Goal: Information Seeking & Learning: Learn about a topic

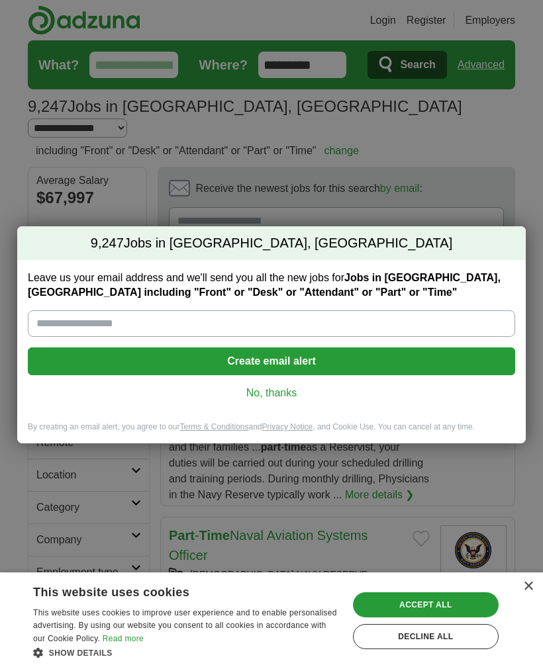
click at [528, 589] on div "×" at bounding box center [528, 587] width 10 height 10
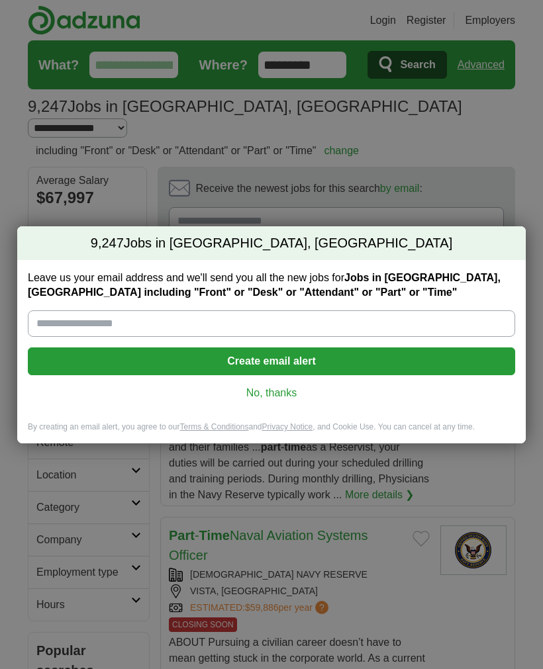
click at [342, 321] on input "Leave us your email address and we'll send you all the new jobs for Jobs in Vis…" at bounding box center [271, 324] width 487 height 26
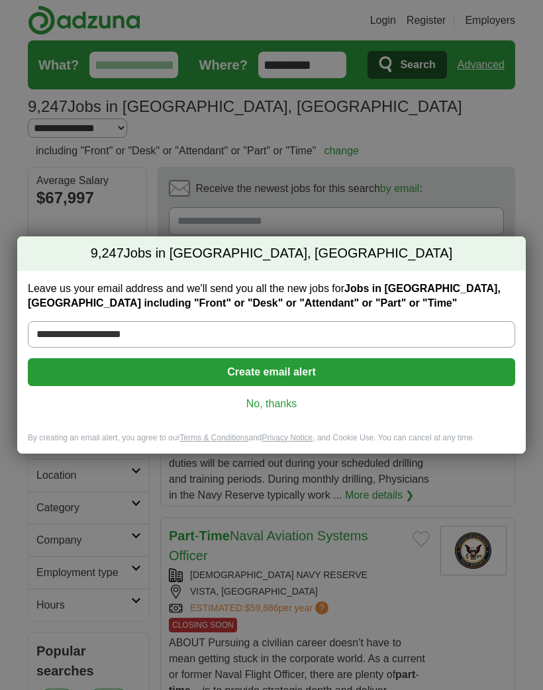
type input "**********"
click at [316, 375] on button "Create email alert" at bounding box center [271, 372] width 487 height 28
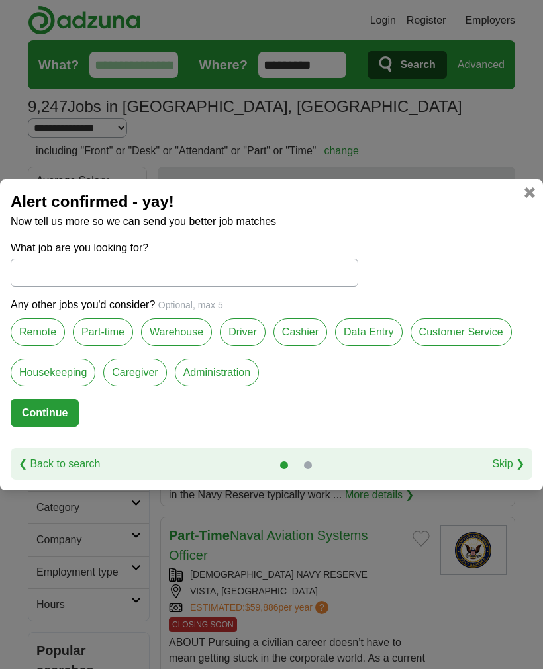
click at [36, 340] on label "Remote" at bounding box center [38, 333] width 54 height 28
click at [106, 331] on label "Part-time" at bounding box center [103, 333] width 60 height 28
click at [481, 334] on label "Customer Service" at bounding box center [461, 333] width 101 height 28
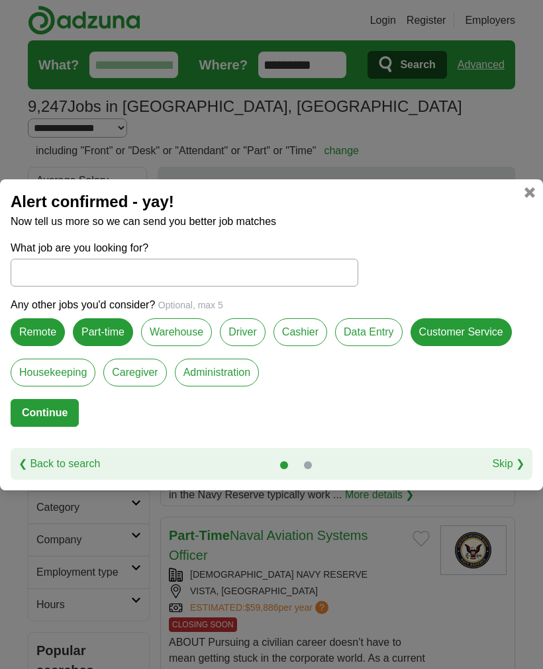
click at [207, 371] on label "Administration" at bounding box center [217, 373] width 84 height 28
click at [46, 412] on button "Continue" at bounding box center [45, 413] width 68 height 28
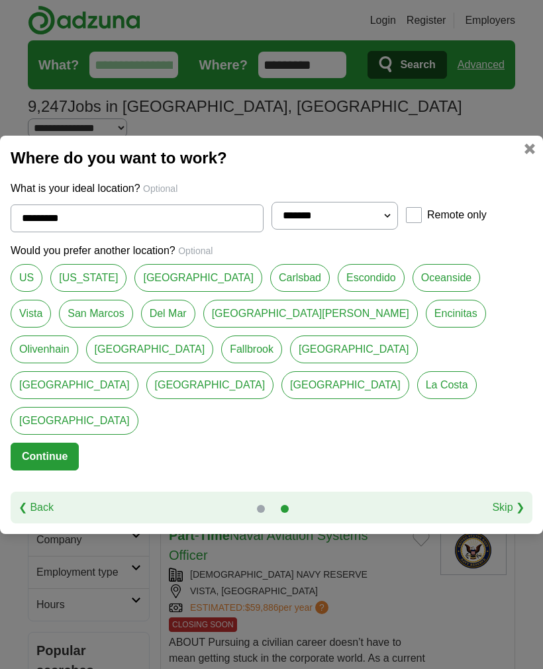
click at [385, 230] on select "**********" at bounding box center [334, 216] width 126 height 28
select select "**"
click at [338, 292] on link "Escondido" at bounding box center [371, 278] width 67 height 28
click at [51, 300] on link "Vista" at bounding box center [31, 314] width 40 height 28
type input "*****"
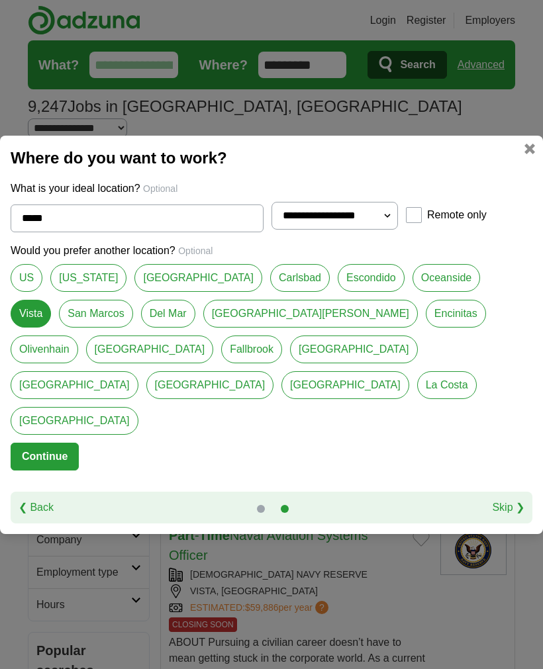
click at [52, 443] on button "Continue" at bounding box center [45, 457] width 68 height 28
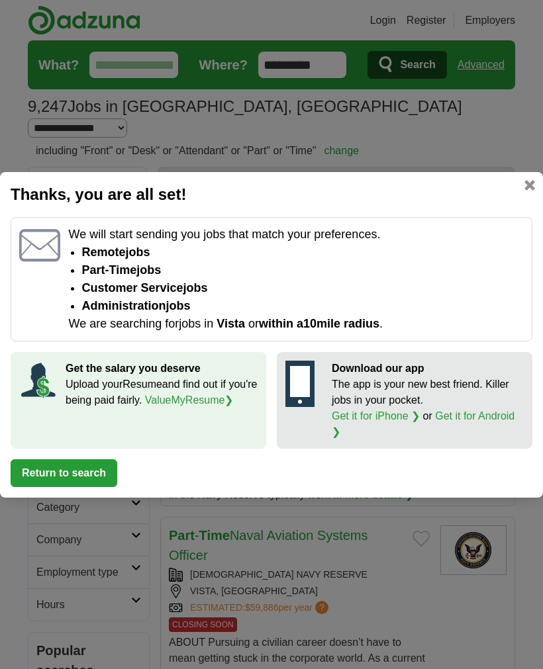
click at [83, 464] on button "Return to search" at bounding box center [64, 474] width 107 height 28
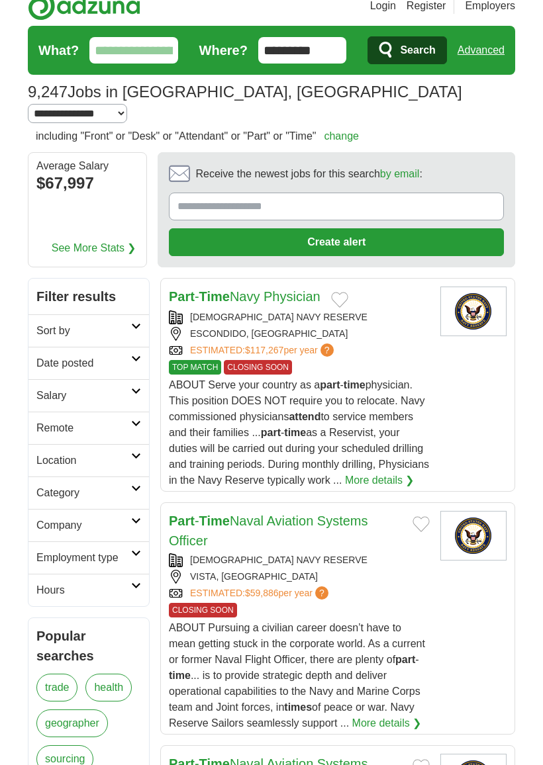
scroll to position [13, 0]
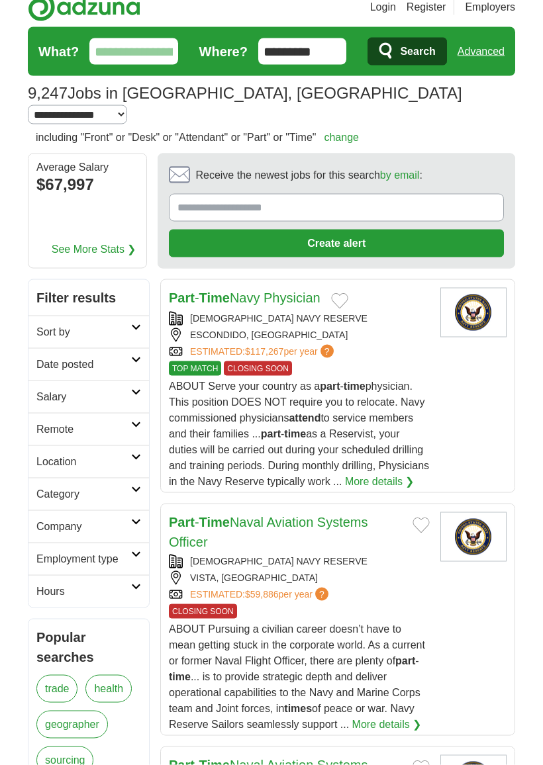
click at [131, 324] on icon at bounding box center [136, 327] width 10 height 7
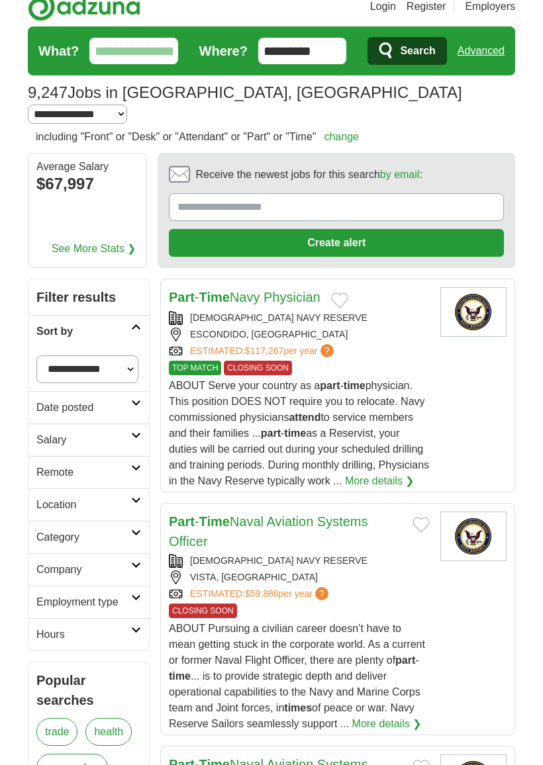
click at [136, 324] on icon at bounding box center [136, 327] width 10 height 7
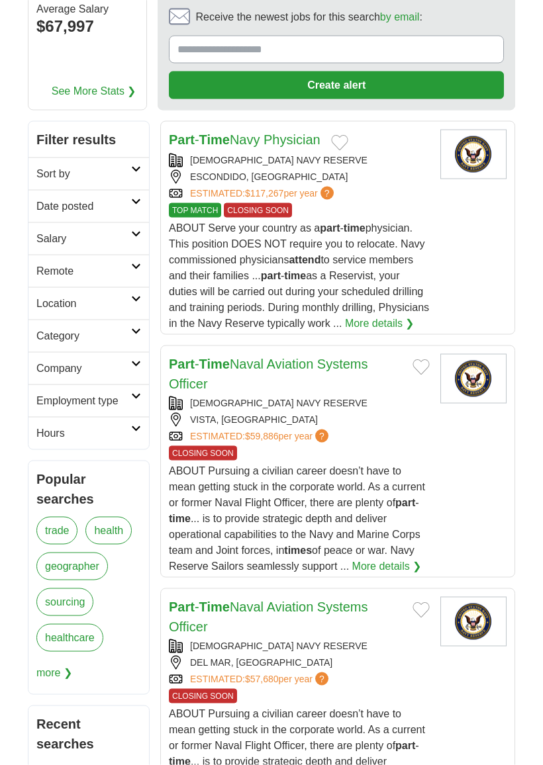
click at [134, 417] on link "Hours" at bounding box center [88, 433] width 121 height 32
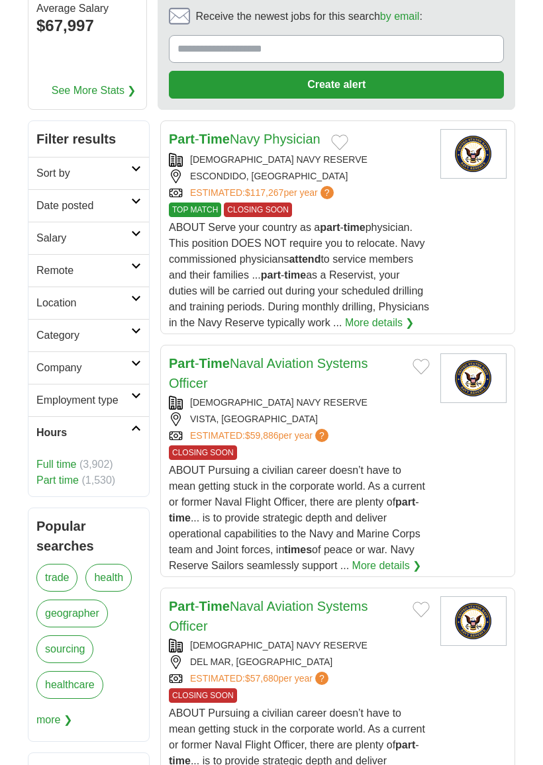
click at [95, 475] on span "(1,530)" at bounding box center [98, 480] width 34 height 11
click at [64, 475] on link "Part time" at bounding box center [57, 480] width 42 height 11
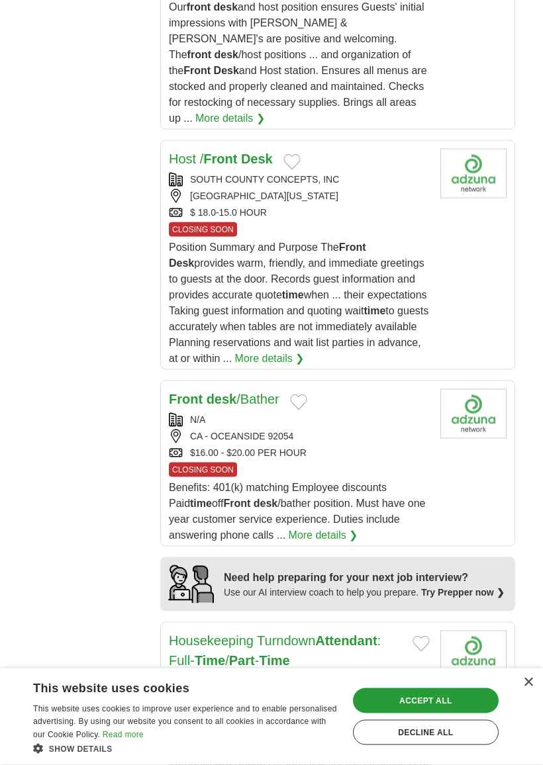
scroll to position [1197, 0]
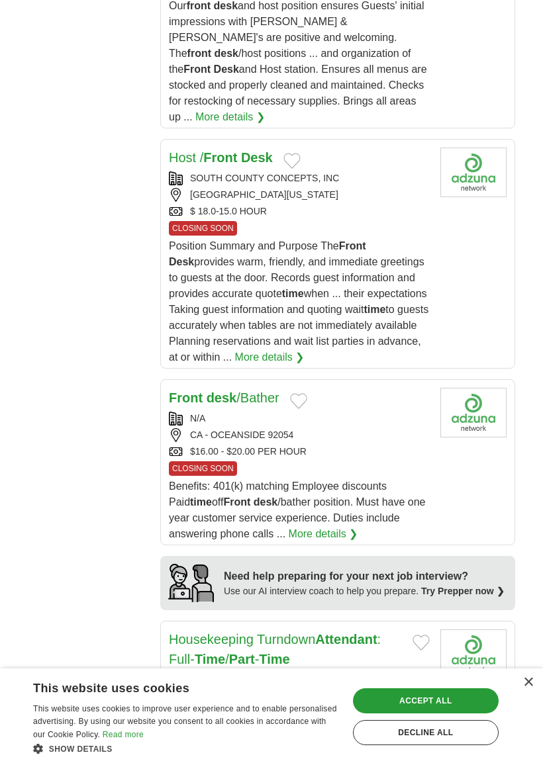
click at [330, 526] on link "More details ❯" at bounding box center [324, 534] width 70 height 16
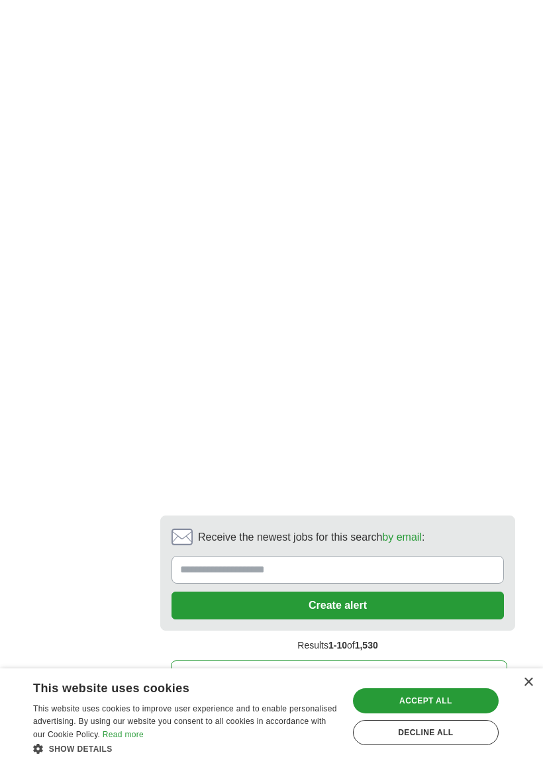
scroll to position [2889, 0]
click at [456, 669] on div "Decline all" at bounding box center [426, 732] width 146 height 25
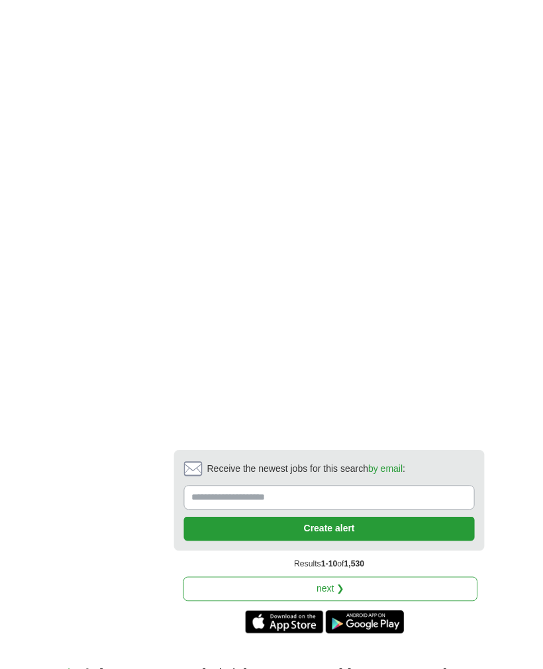
scroll to position [2931, 0]
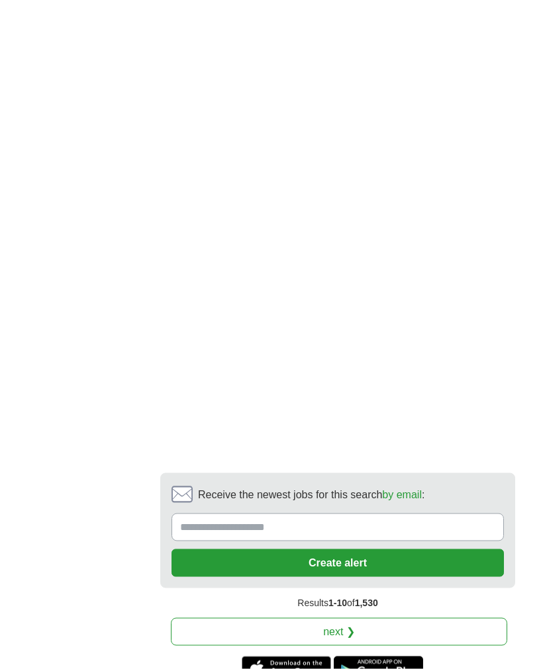
click at [419, 618] on link "next ❯" at bounding box center [339, 632] width 336 height 28
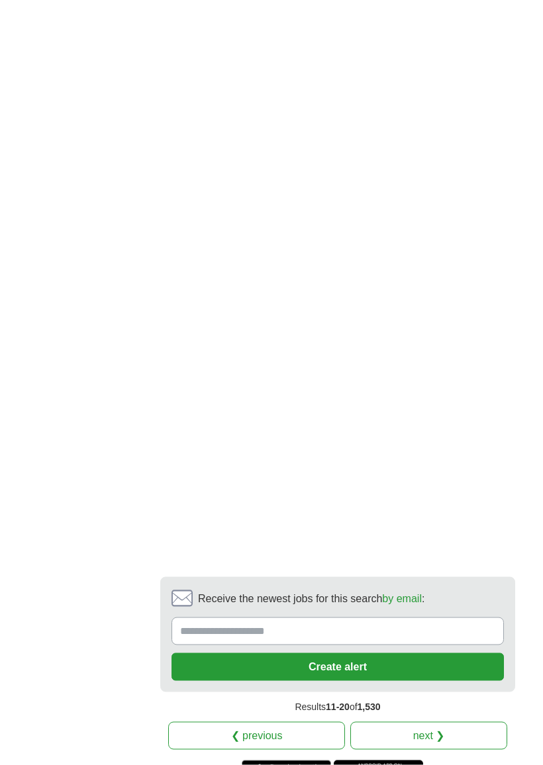
scroll to position [3004, 0]
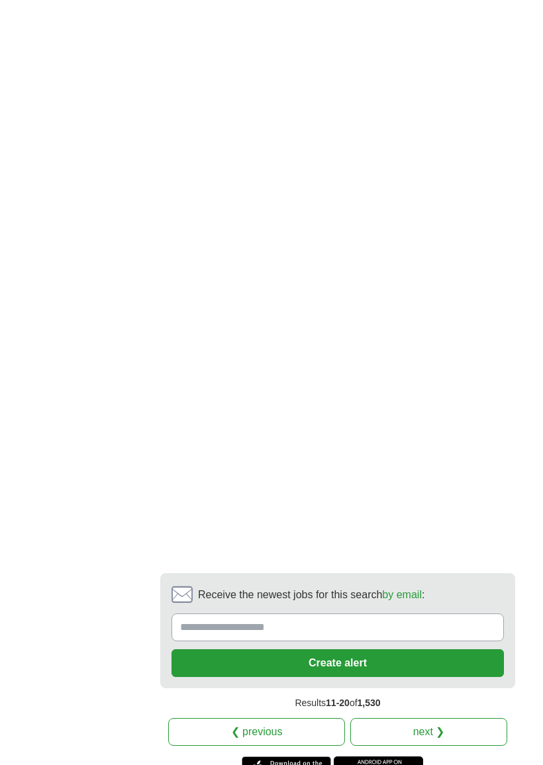
click at [441, 669] on link "next ❯" at bounding box center [428, 732] width 157 height 28
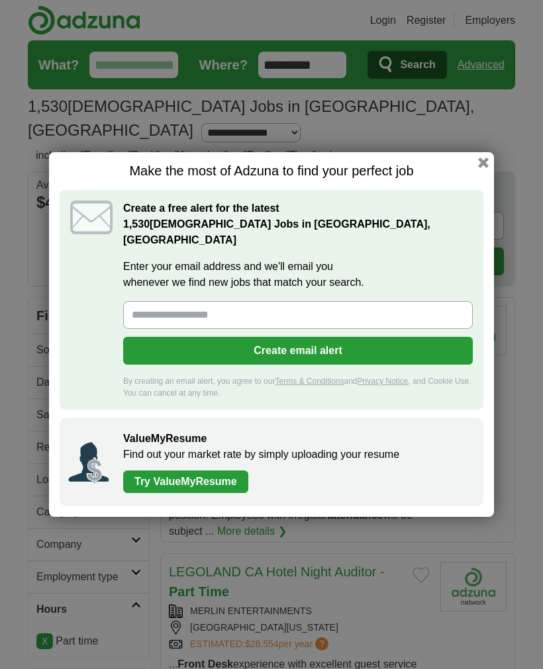
click at [516, 152] on div "Make the most of Adzuna to find your perfect job Create a free alert for the la…" at bounding box center [271, 334] width 543 height 669
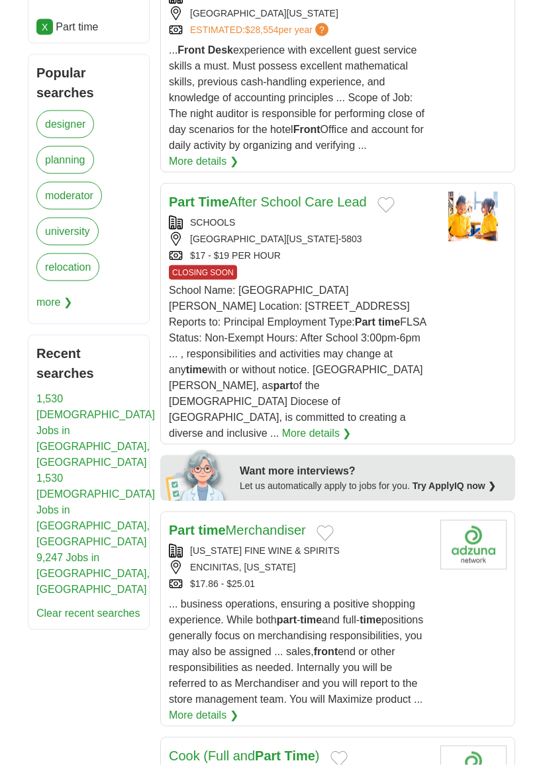
scroll to position [615, 0]
click at [352, 425] on link "More details ❯" at bounding box center [317, 433] width 70 height 16
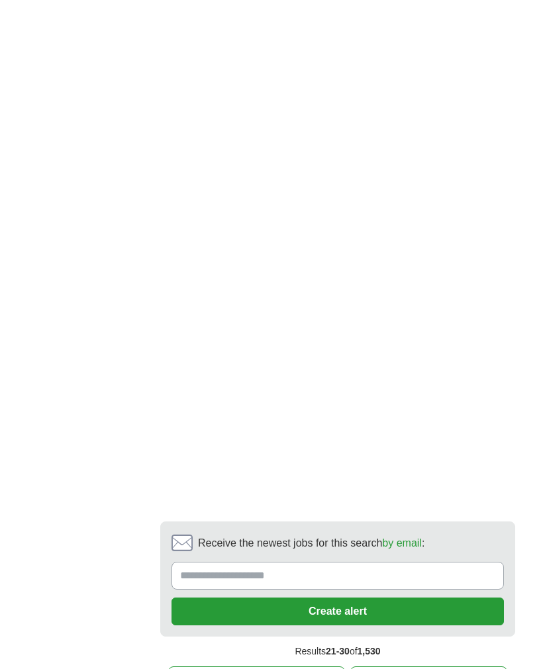
scroll to position [3064, 0]
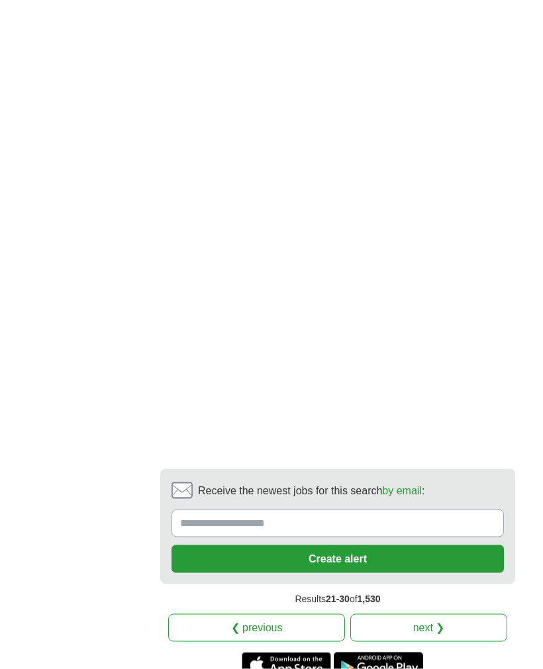
click at [451, 614] on link "next ❯" at bounding box center [428, 628] width 157 height 28
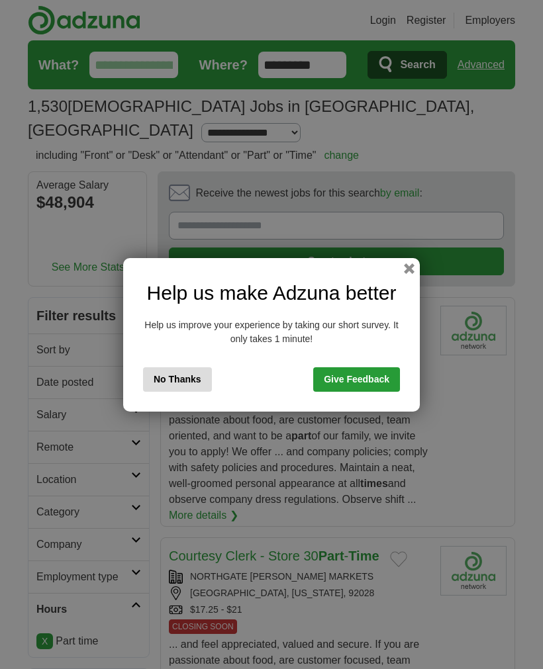
click at [162, 379] on button "No Thanks" at bounding box center [177, 380] width 69 height 25
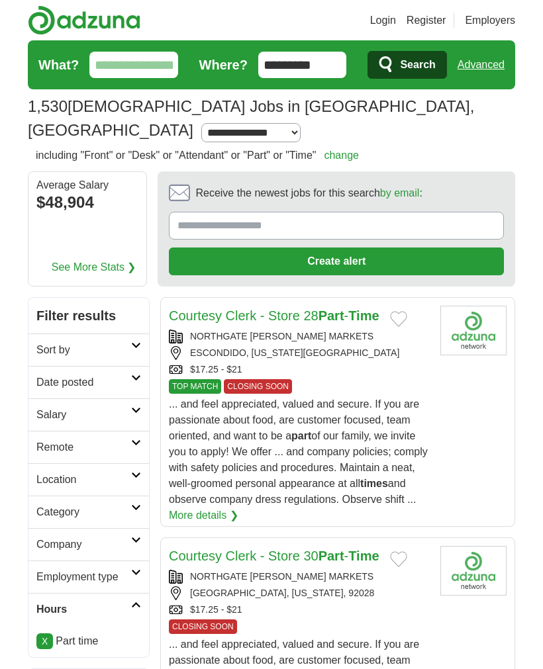
click at [68, 503] on link "Category" at bounding box center [88, 512] width 121 height 32
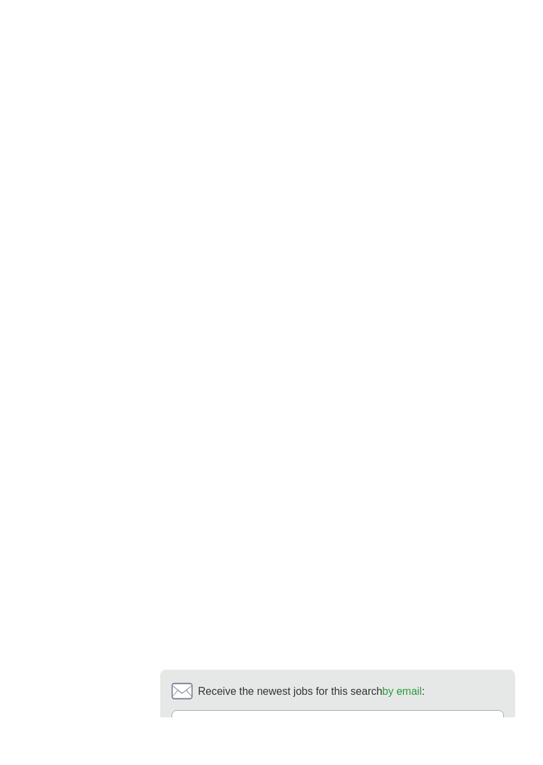
scroll to position [2904, 0]
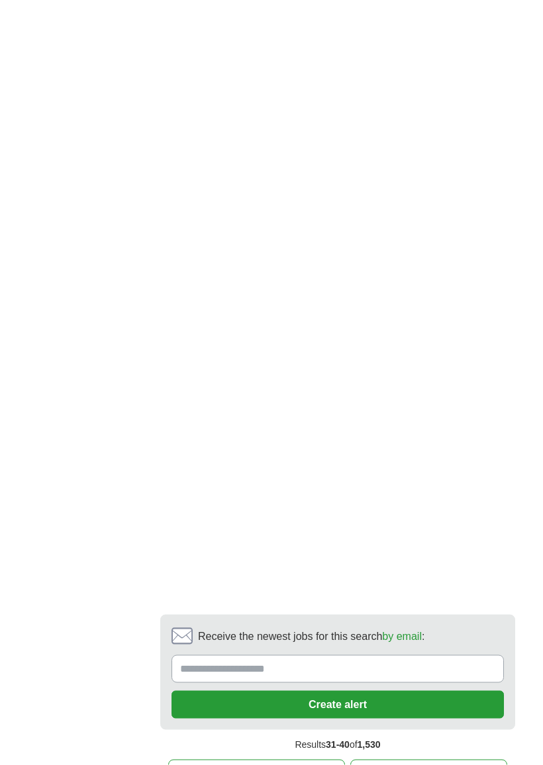
click at [438, 669] on link "next ❯" at bounding box center [428, 774] width 157 height 28
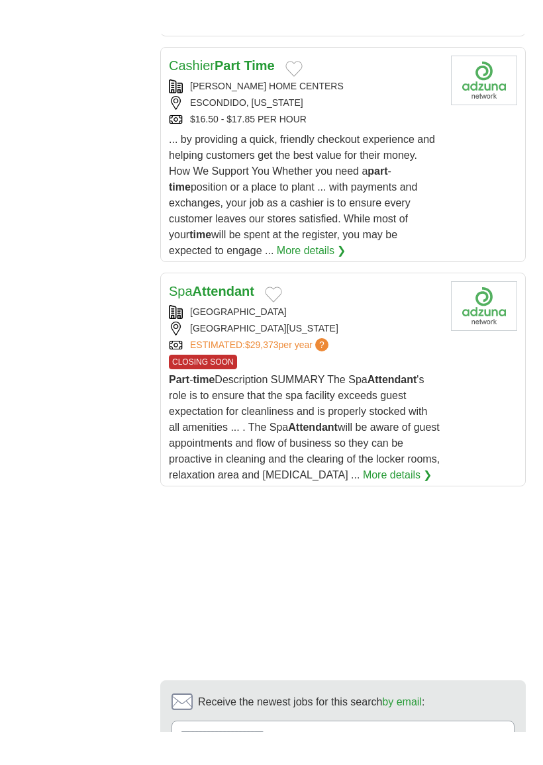
scroll to position [2257, 0]
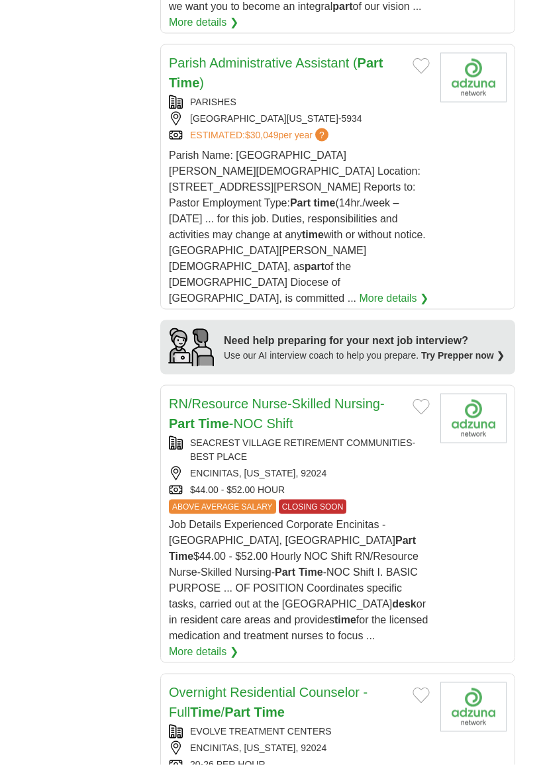
scroll to position [1634, 0]
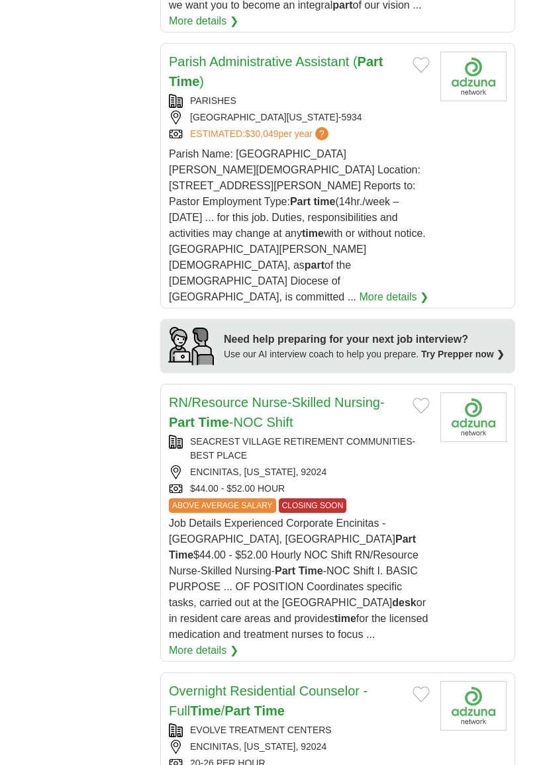
click at [128, 571] on div "**********" at bounding box center [271, 351] width 487 height 3376
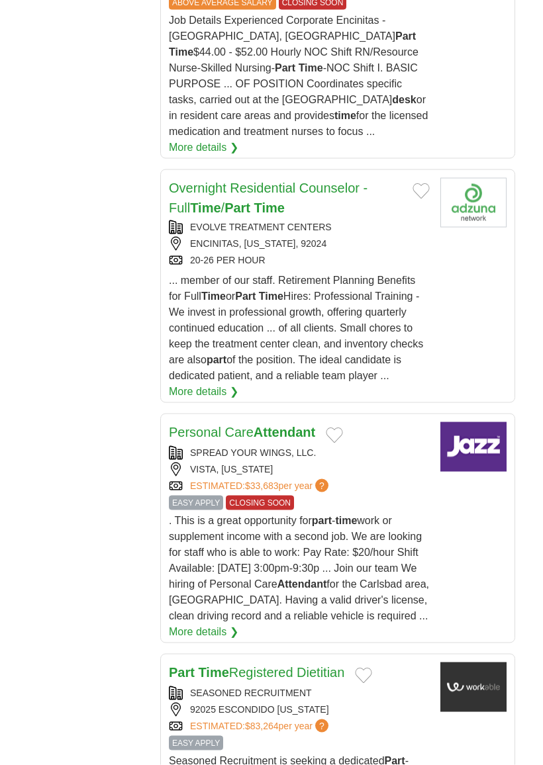
scroll to position [2139, 0]
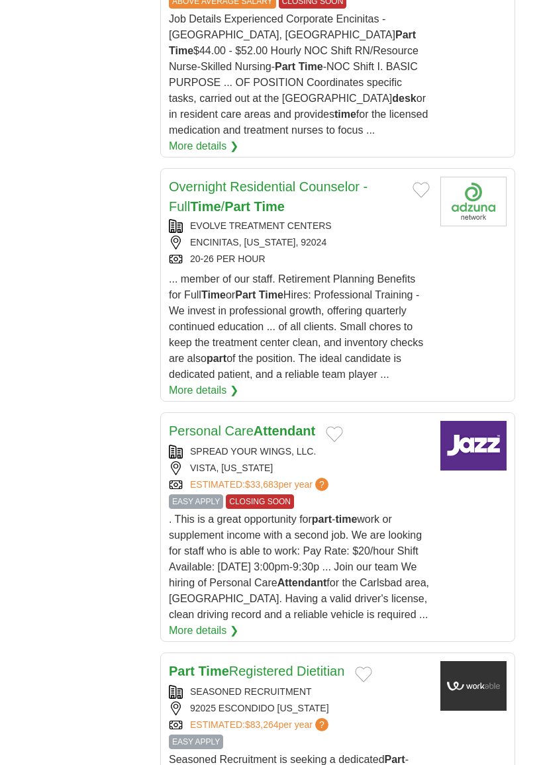
click at [185, 623] on link "More details ❯" at bounding box center [204, 631] width 70 height 16
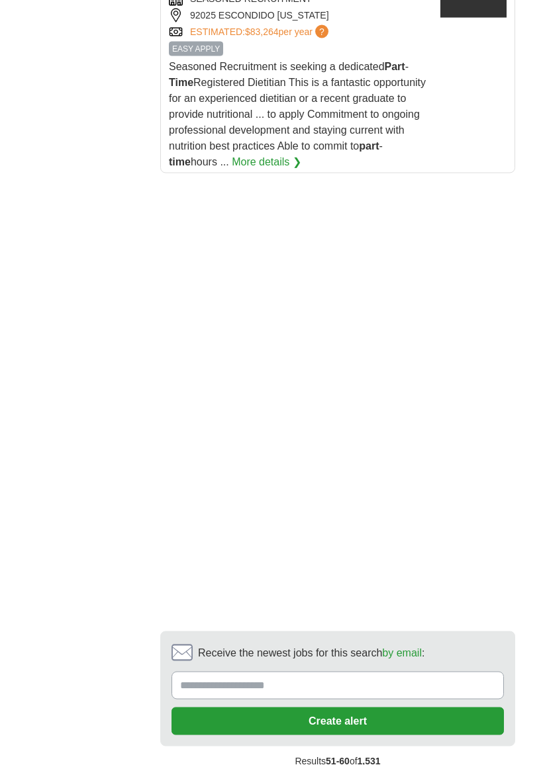
scroll to position [2838, 0]
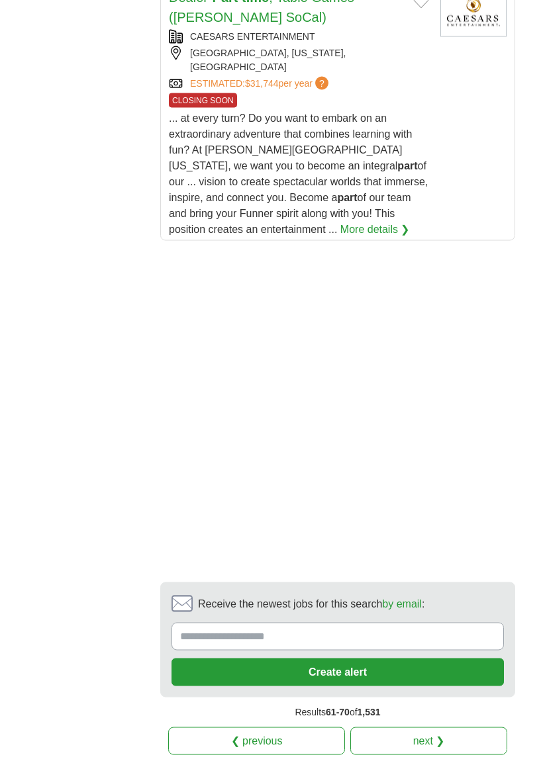
scroll to position [2658, 0]
click at [460, 669] on link "next ❯" at bounding box center [428, 741] width 157 height 28
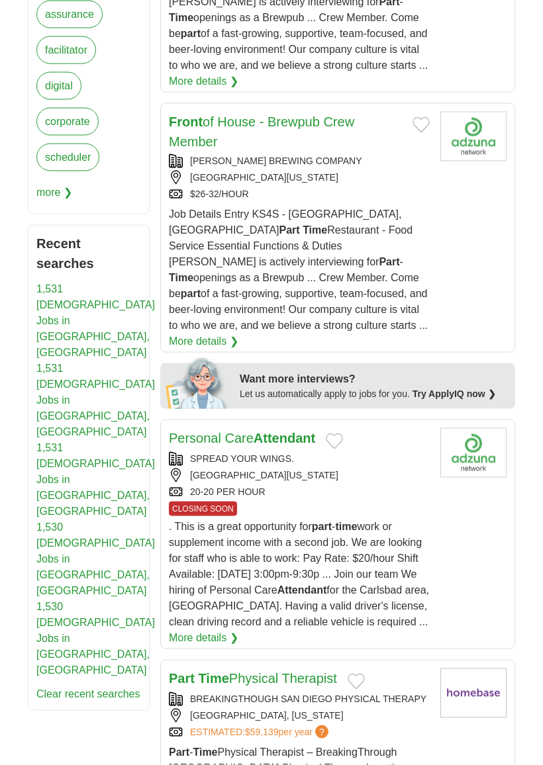
scroll to position [726, 0]
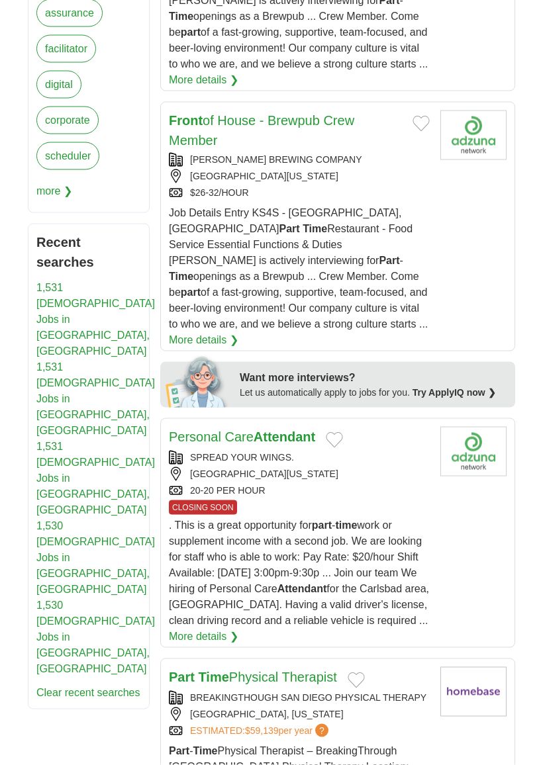
click at [487, 580] on article "Personal Care Attendant SPREAD YOUR WINGS. VISTA, [US_STATE], 92010 20-20 PER H…" at bounding box center [337, 533] width 355 height 230
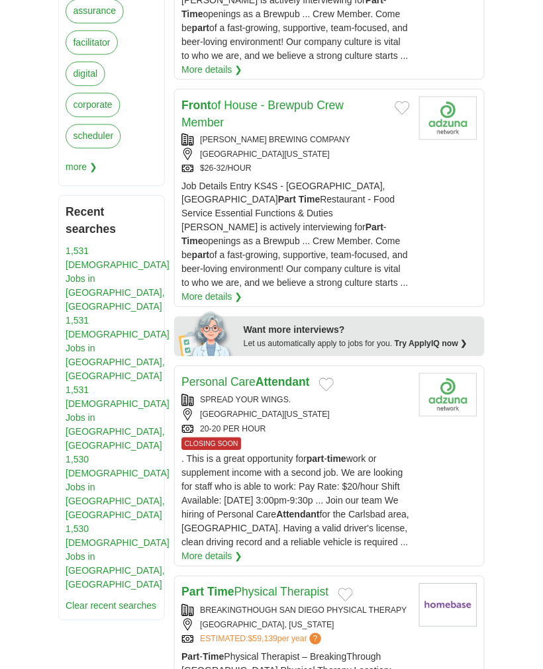
scroll to position [768, 0]
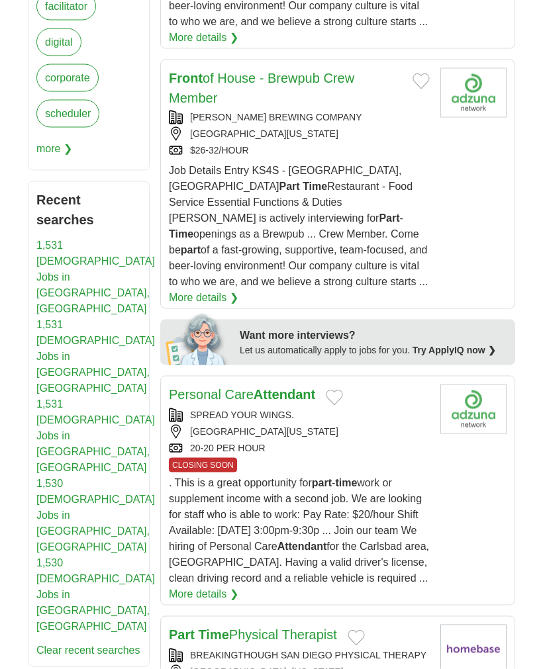
click at [202, 587] on link "More details ❯" at bounding box center [204, 595] width 70 height 16
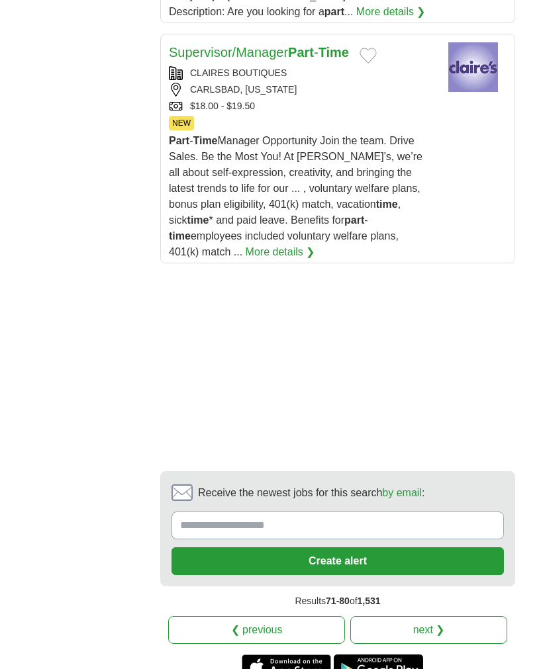
scroll to position [2669, 0]
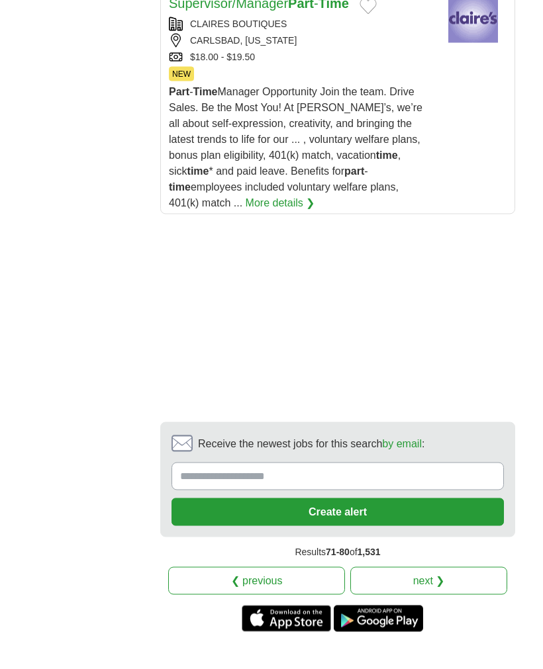
click at [469, 567] on link "next ❯" at bounding box center [428, 581] width 157 height 28
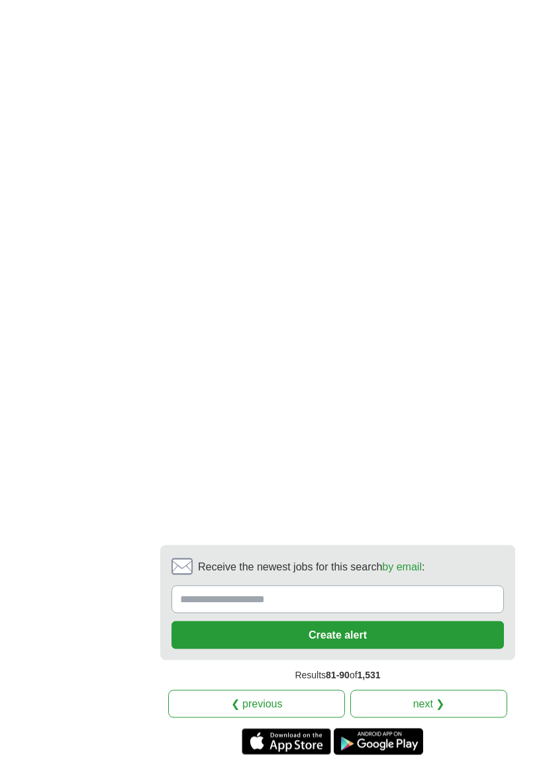
scroll to position [2428, 0]
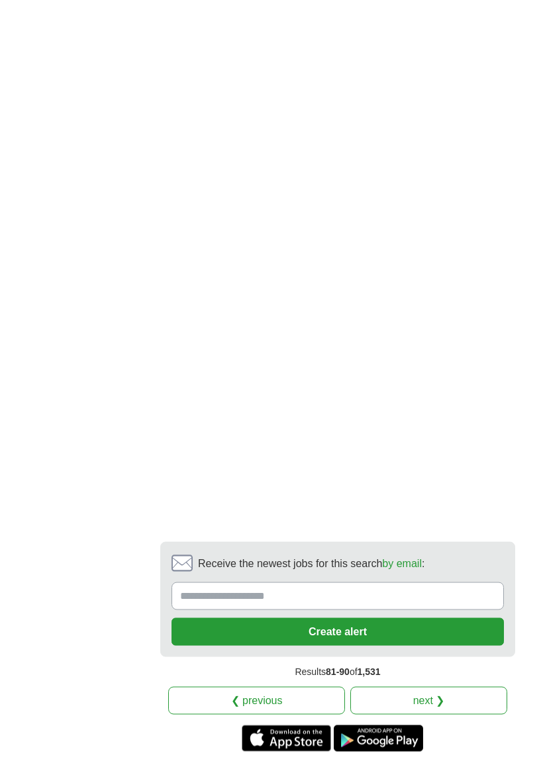
click at [461, 669] on link "next ❯" at bounding box center [428, 701] width 157 height 28
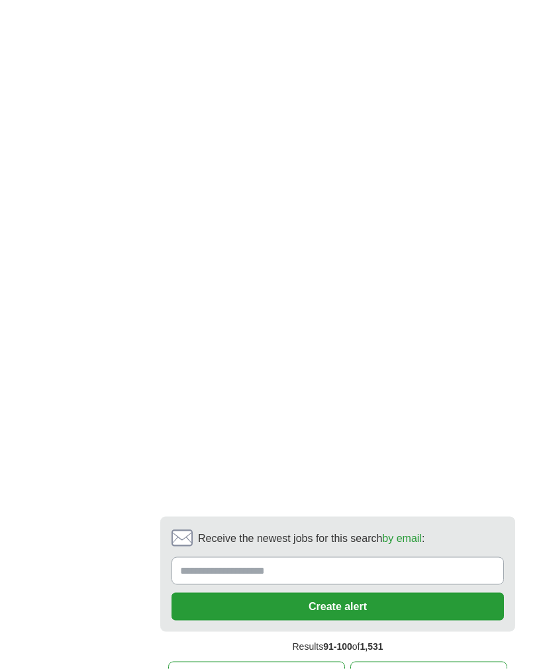
scroll to position [2684, 0]
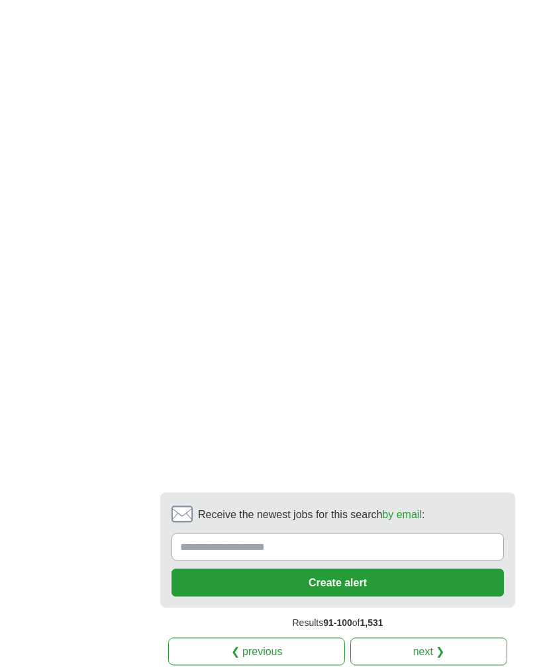
click at [450, 638] on link "next ❯" at bounding box center [428, 652] width 157 height 28
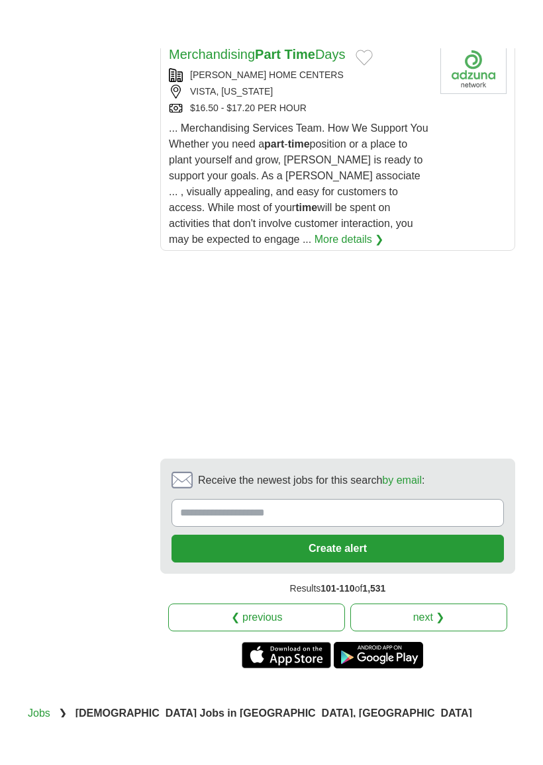
scroll to position [2536, 0]
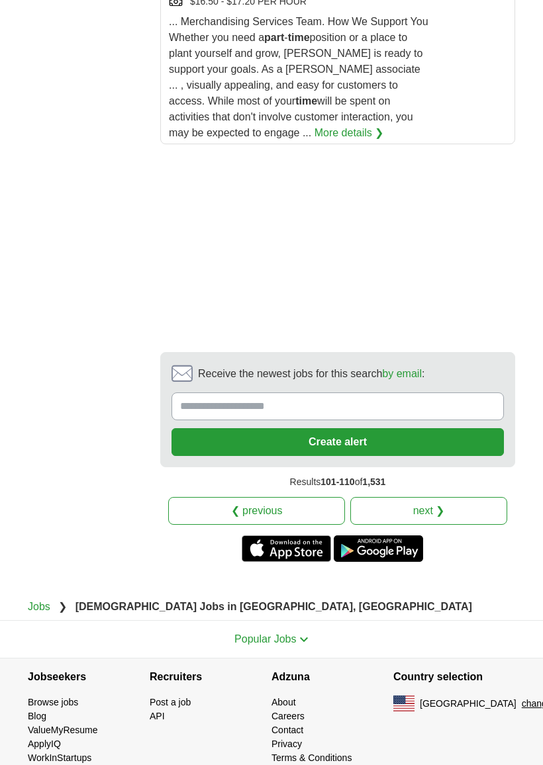
click at [475, 497] on link "next ❯" at bounding box center [428, 511] width 157 height 28
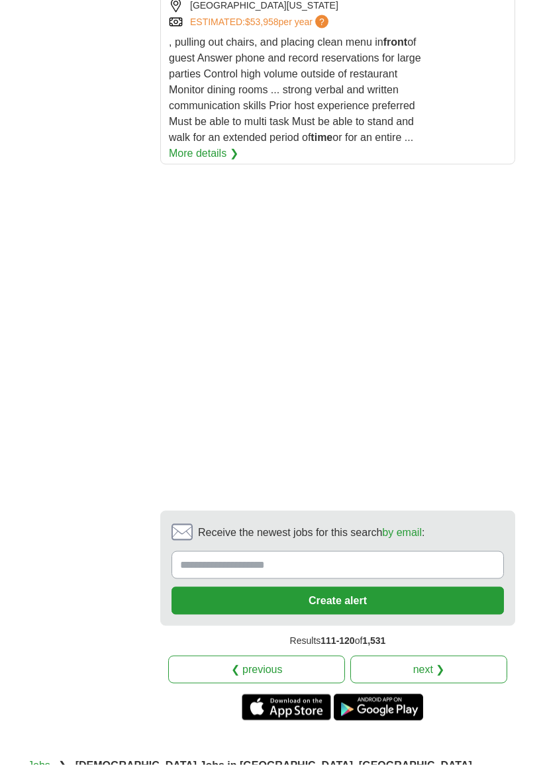
scroll to position [2358, 0]
click at [463, 656] on link "next ❯" at bounding box center [428, 670] width 157 height 28
click at [443, 656] on link "next ❯" at bounding box center [428, 670] width 157 height 28
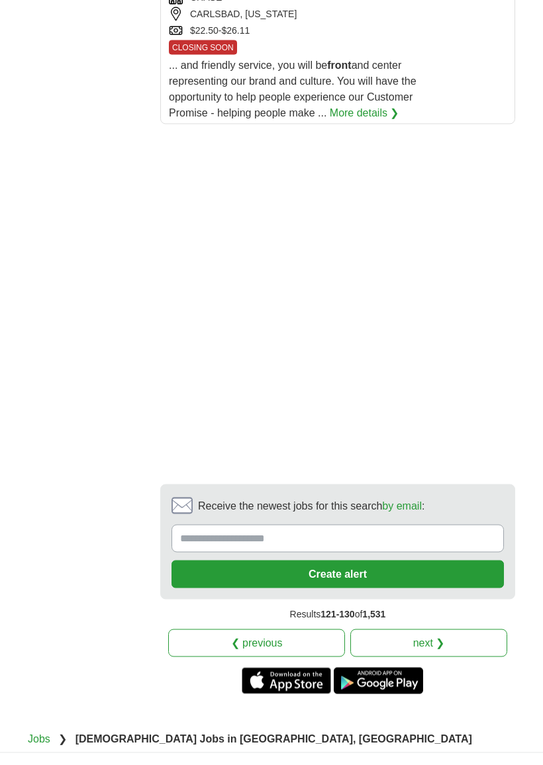
scroll to position [2596, 0]
click at [464, 629] on link "next ❯" at bounding box center [428, 643] width 157 height 28
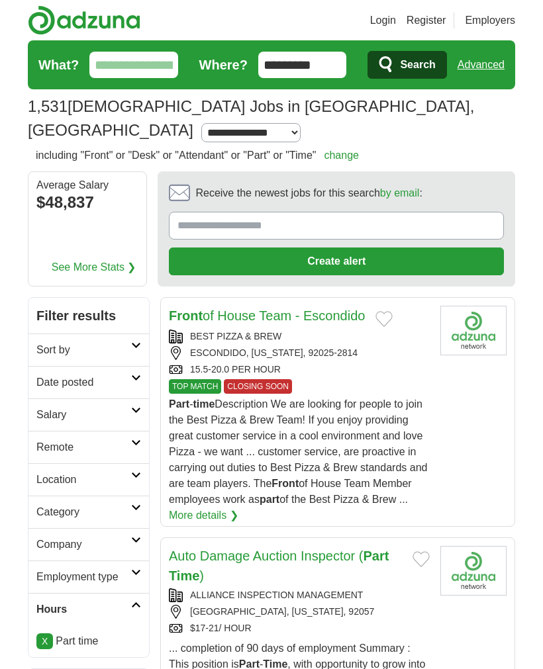
click at [81, 569] on h2 "Employment type" at bounding box center [83, 577] width 95 height 16
